Goal: Find specific page/section: Find specific page/section

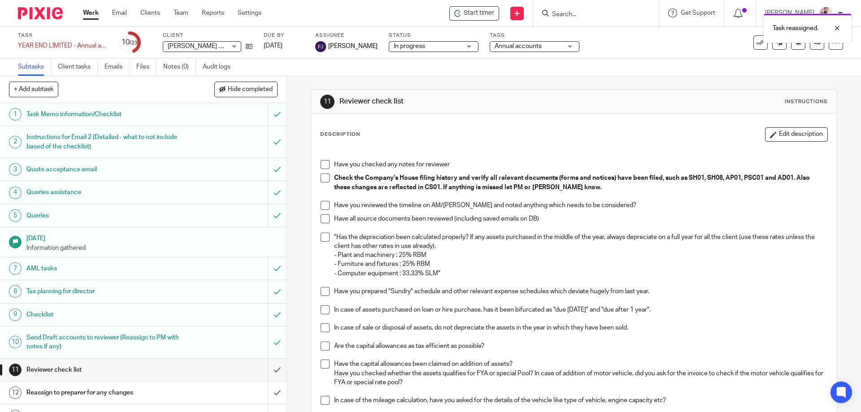
click at [597, 16] on div "Task reassigned." at bounding box center [642, 26] width 422 height 34
click at [589, 16] on div "Task reassigned." at bounding box center [642, 26] width 422 height 34
click at [589, 16] on input "Search" at bounding box center [591, 15] width 81 height 8
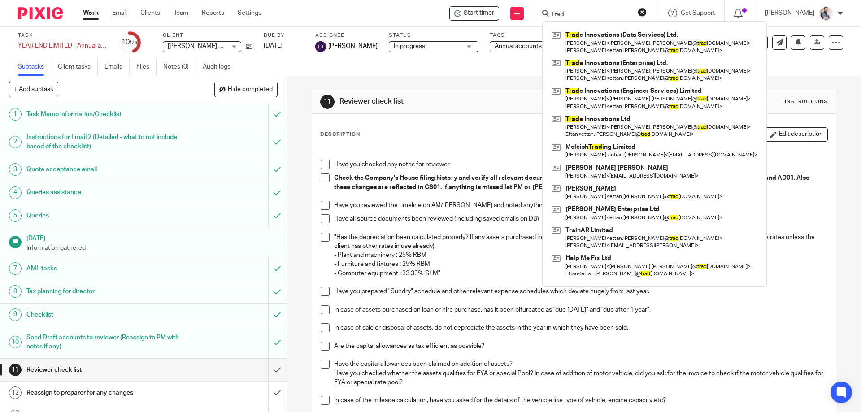
click at [627, 9] on form "trad" at bounding box center [599, 13] width 96 height 11
click at [606, 11] on input "trad" at bounding box center [591, 15] width 81 height 8
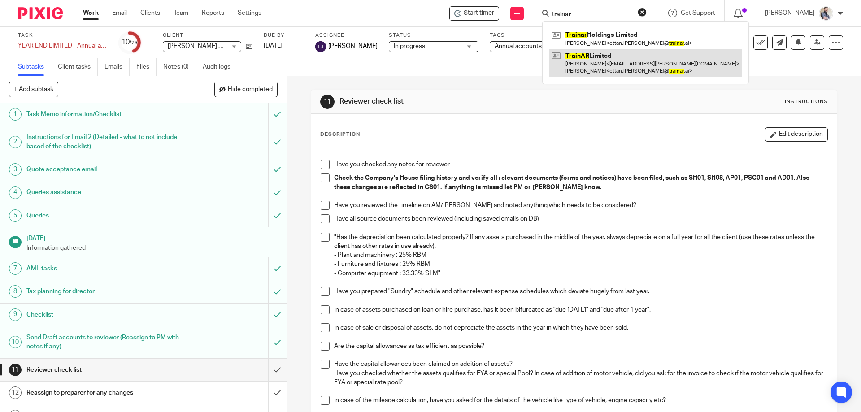
type input "trainar"
click at [629, 63] on link at bounding box center [646, 63] width 192 height 28
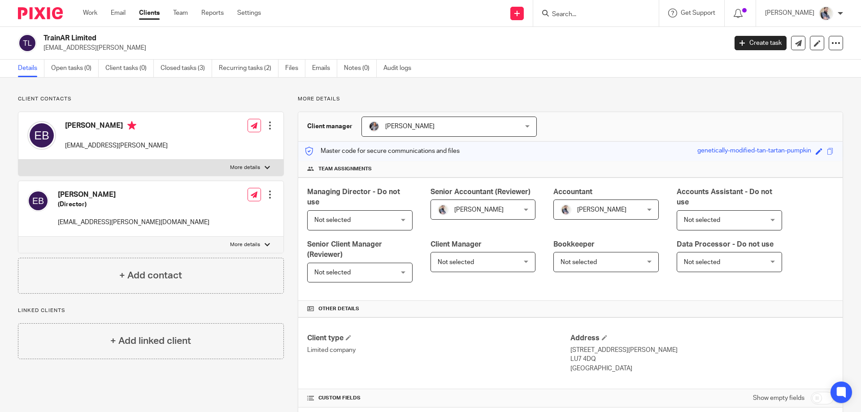
click at [112, 31] on div "TrainAR Limited [EMAIL_ADDRESS][PERSON_NAME] Create task Update from Companies …" at bounding box center [430, 43] width 861 height 33
drag, startPoint x: 100, startPoint y: 39, endPoint x: 45, endPoint y: 35, distance: 54.4
click at [45, 35] on h2 "TrainAR Limited" at bounding box center [315, 38] width 542 height 9
copy h2 "TrainAR Limited"
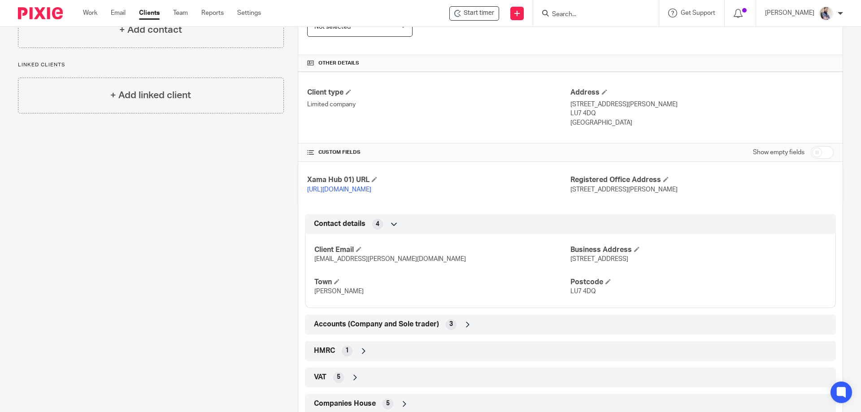
scroll to position [282, 0]
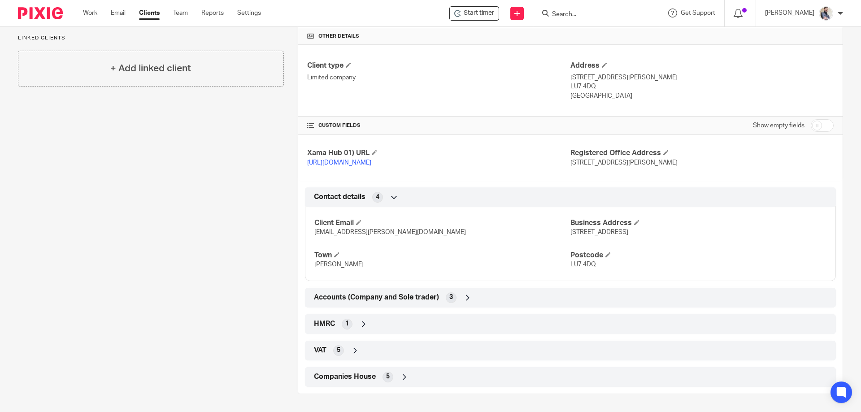
click at [336, 304] on div "Accounts (Company and Sole trader) 3" at bounding box center [571, 297] width 518 height 15
